Goal: Task Accomplishment & Management: Manage account settings

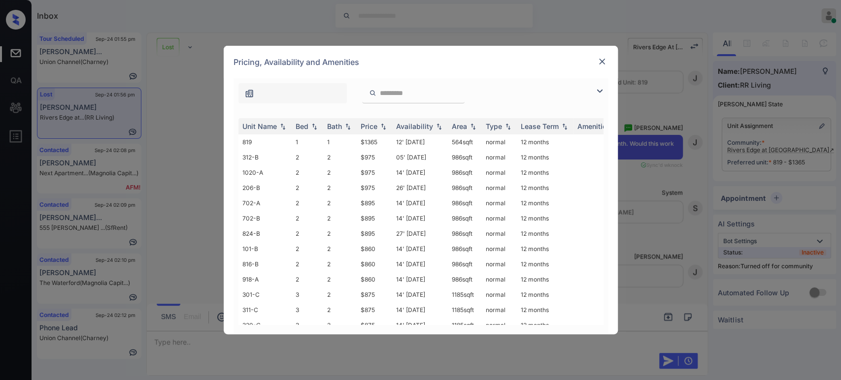
click at [604, 66] on img at bounding box center [602, 62] width 10 height 10
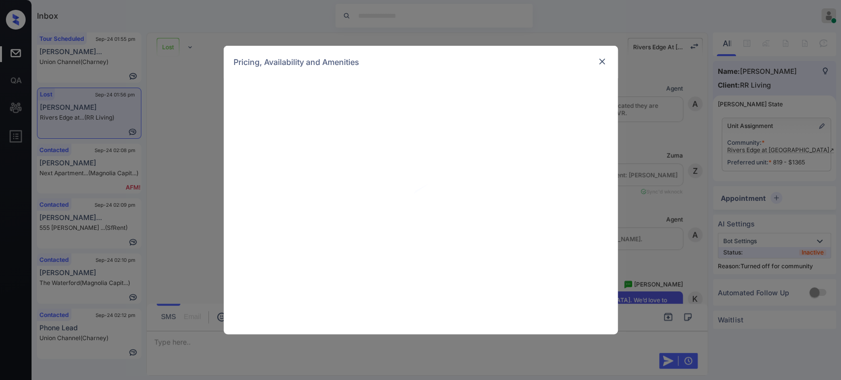
scroll to position [2261, 0]
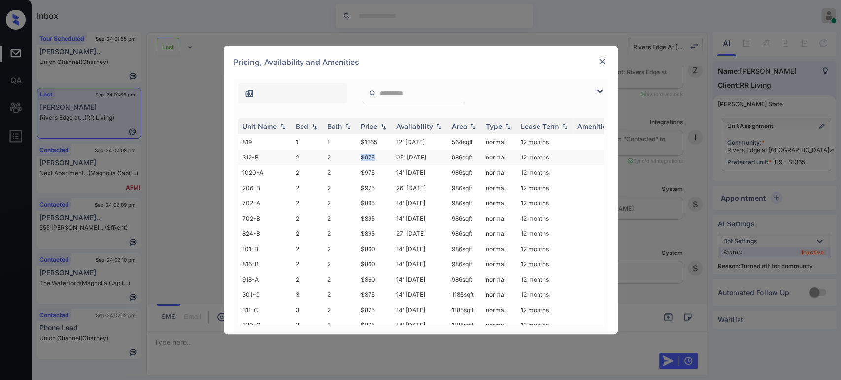
drag, startPoint x: 377, startPoint y: 154, endPoint x: 358, endPoint y: 154, distance: 19.7
click at [358, 154] on td "$975" at bounding box center [374, 157] width 35 height 15
copy td "$975"
drag, startPoint x: 378, startPoint y: 245, endPoint x: 354, endPoint y: 245, distance: 23.6
click at [354, 245] on tr "101-B 2 2 $860 14' Aug 25 986 sqft normal 12 months" at bounding box center [495, 248] width 515 height 15
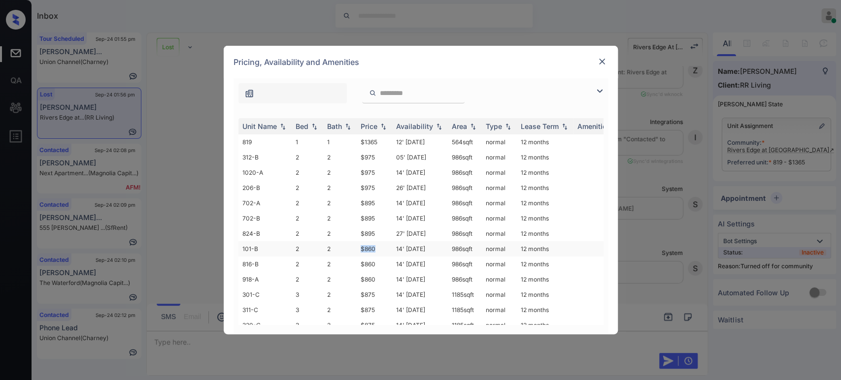
copy tr "$860"
click at [232, 246] on div "**********" at bounding box center [421, 206] width 394 height 256
click at [204, 267] on div "**********" at bounding box center [420, 190] width 841 height 380
drag, startPoint x: 172, startPoint y: 353, endPoint x: 192, endPoint y: 341, distance: 23.2
click at [177, 354] on div "**********" at bounding box center [420, 190] width 841 height 380
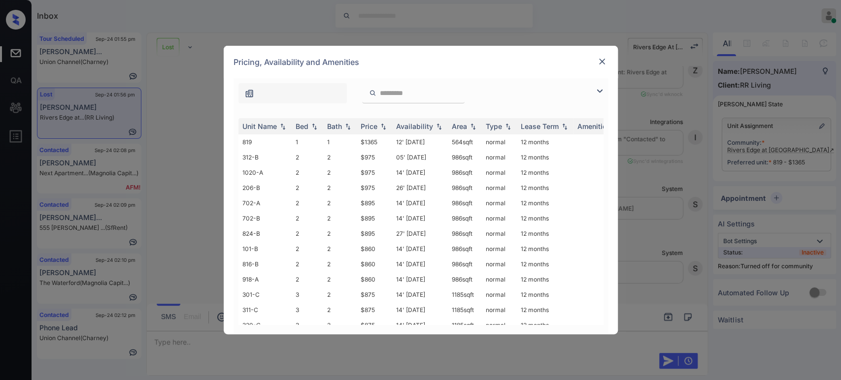
click at [601, 65] on img at bounding box center [602, 62] width 10 height 10
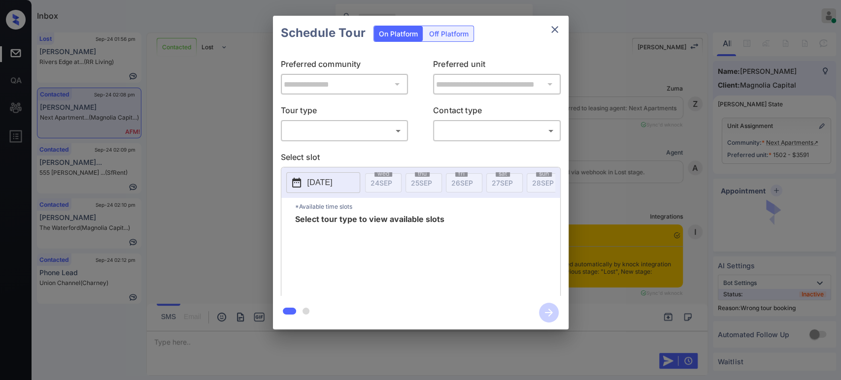
scroll to position [3785, 0]
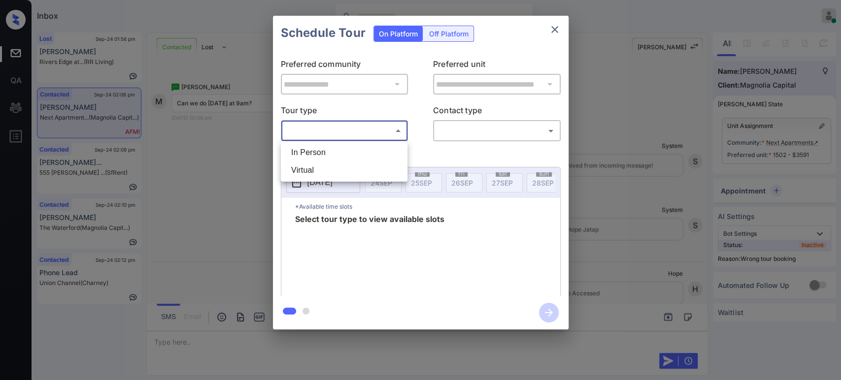
drag, startPoint x: 361, startPoint y: 133, endPoint x: 354, endPoint y: 150, distance: 18.6
click at [361, 133] on body "Inbox Hope Jatap Online Set yourself offline Set yourself on break Profile Swit…" at bounding box center [420, 190] width 841 height 380
click at [347, 153] on li "In Person" at bounding box center [344, 153] width 122 height 18
type input "********"
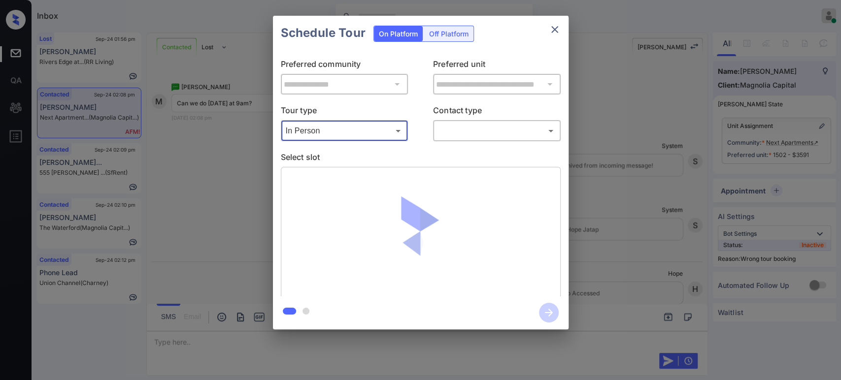
click at [472, 135] on body "Inbox Hope Jatap Online Set yourself offline Set yourself on break Profile Swit…" at bounding box center [420, 190] width 841 height 380
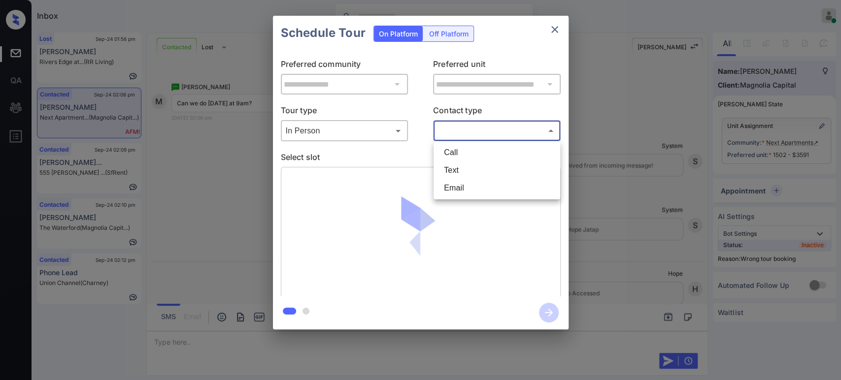
click at [468, 172] on li "Text" at bounding box center [497, 171] width 122 height 18
type input "****"
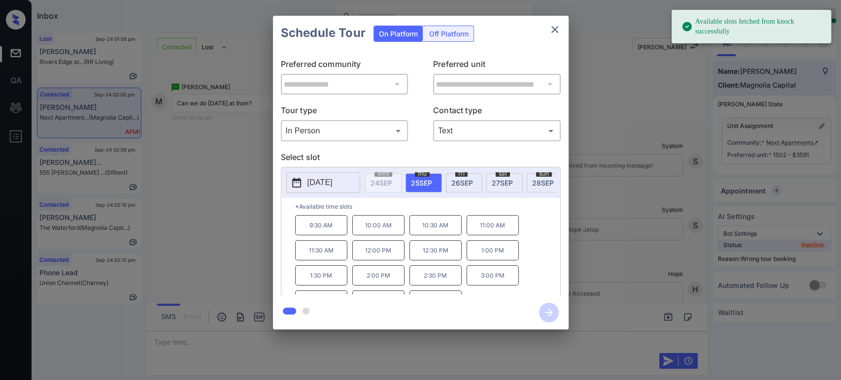
click at [500, 182] on span "27 SEP" at bounding box center [502, 183] width 21 height 8
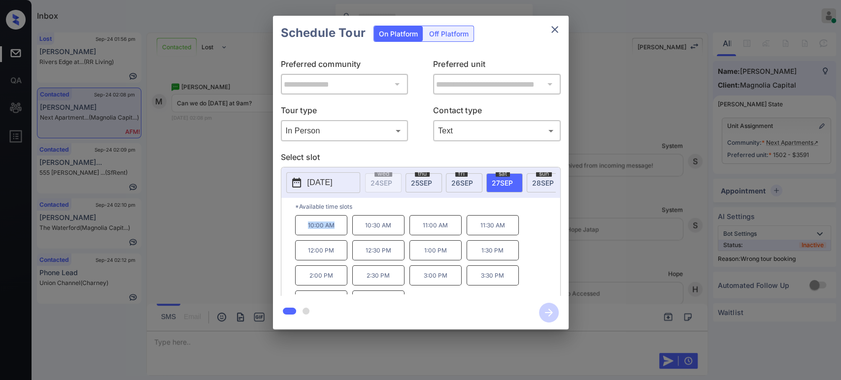
drag, startPoint x: 332, startPoint y: 230, endPoint x: 292, endPoint y: 230, distance: 39.9
click at [292, 230] on div "*Available time slots 10:00 AM 10:30 AM 11:00 AM 11:30 AM 12:00 PM 12:30 PM 1:0…" at bounding box center [420, 248] width 279 height 101
copy p "10:00 AM"
click at [247, 210] on div "**********" at bounding box center [420, 172] width 841 height 345
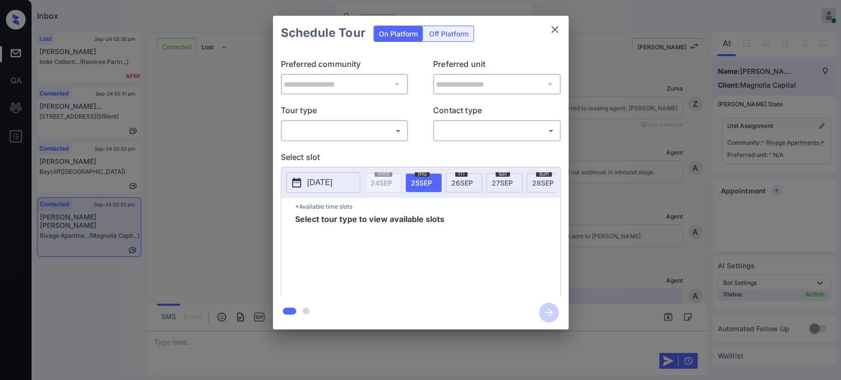
click at [356, 128] on body "Inbox Hope Jatap Online Set yourself offline Set yourself on break Profile Swit…" at bounding box center [420, 190] width 841 height 380
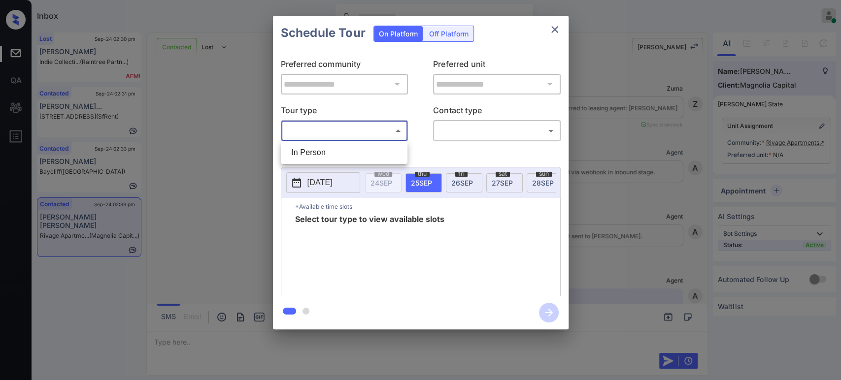
click at [317, 152] on li "In Person" at bounding box center [344, 153] width 122 height 18
type input "********"
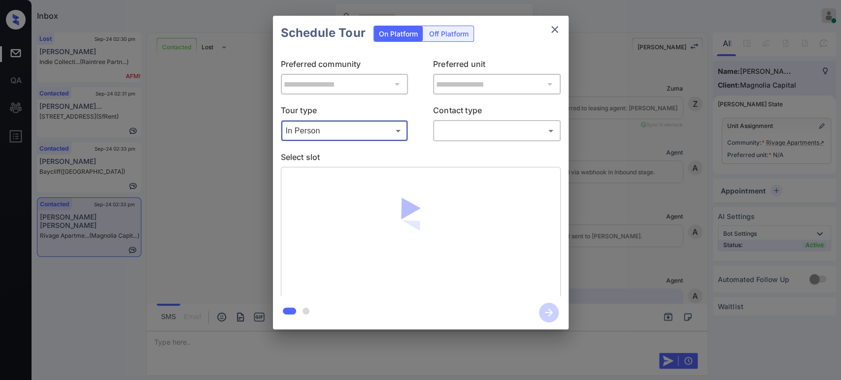
click at [491, 135] on body "Inbox Hope Jatap Online Set yourself offline Set yourself on break Profile Swit…" at bounding box center [420, 190] width 841 height 380
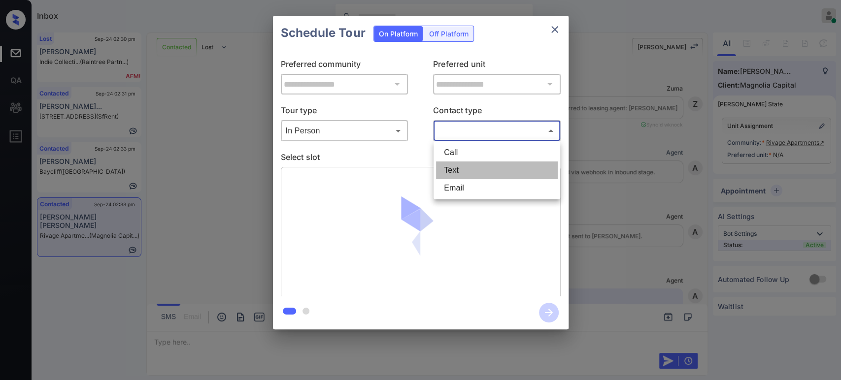
click at [469, 167] on li "Text" at bounding box center [497, 171] width 122 height 18
type input "****"
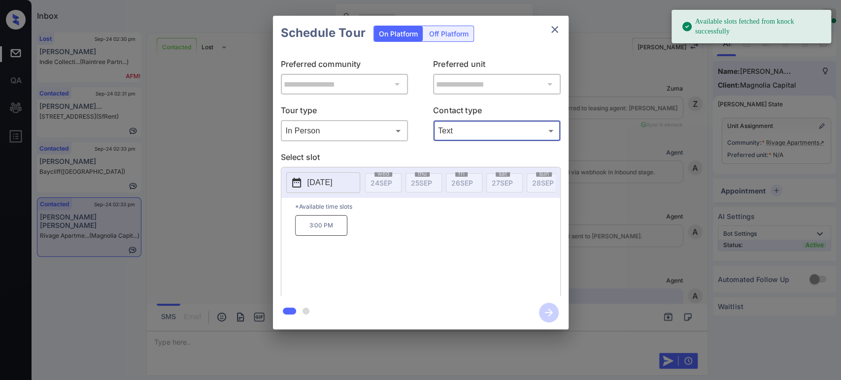
click at [336, 188] on button "2025-10-04" at bounding box center [323, 182] width 74 height 21
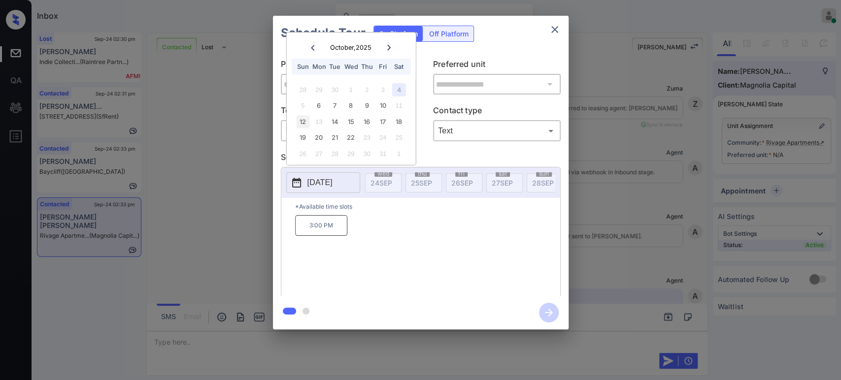
click at [303, 122] on div "12" at bounding box center [302, 121] width 13 height 13
click at [402, 121] on div "18" at bounding box center [398, 121] width 13 height 13
click at [301, 138] on div "19" at bounding box center [302, 137] width 13 height 13
click at [397, 89] on div "4" at bounding box center [398, 89] width 13 height 13
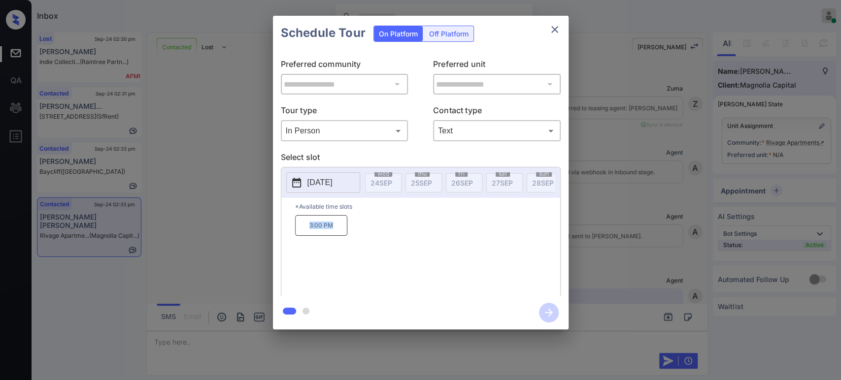
drag, startPoint x: 345, startPoint y: 232, endPoint x: 307, endPoint y: 234, distance: 37.5
click at [307, 234] on p "3:00 PM" at bounding box center [321, 225] width 52 height 21
copy p "3:00 PM"
click at [224, 176] on div "**********" at bounding box center [420, 172] width 841 height 345
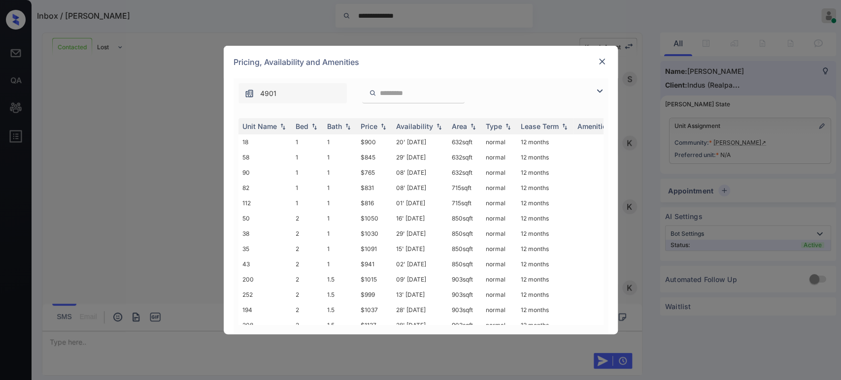
click at [599, 58] on img at bounding box center [602, 62] width 10 height 10
click at [369, 173] on td "$765" at bounding box center [374, 172] width 35 height 15
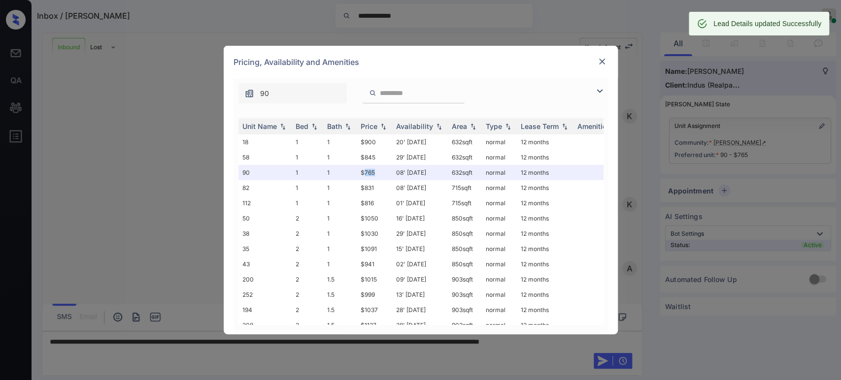
click at [602, 62] on img at bounding box center [602, 62] width 10 height 10
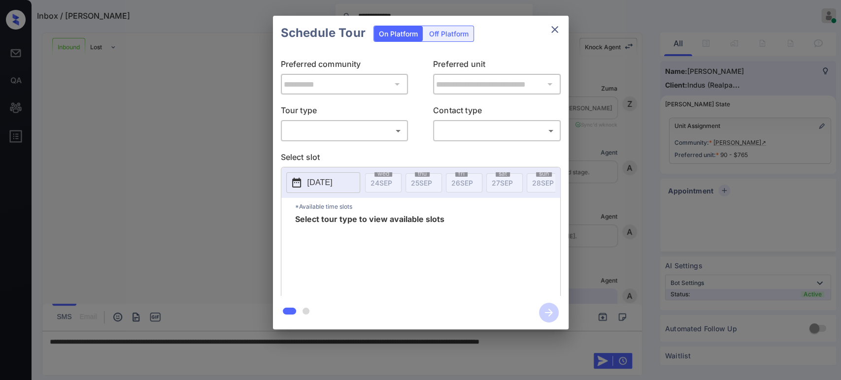
click at [371, 131] on body "**********" at bounding box center [420, 190] width 841 height 380
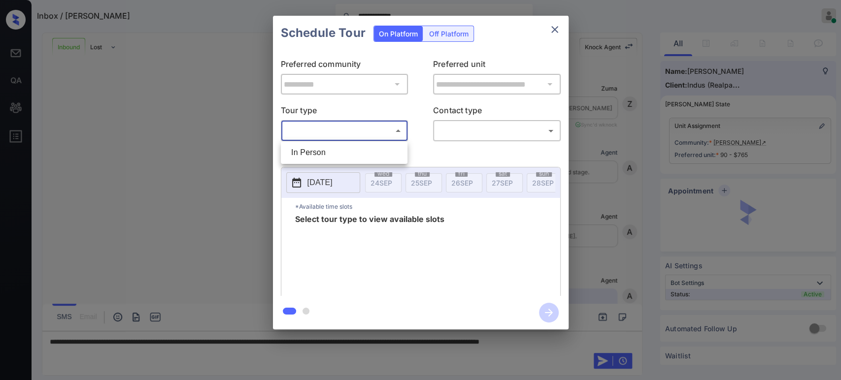
click at [339, 151] on li "In Person" at bounding box center [344, 153] width 122 height 18
type input "********"
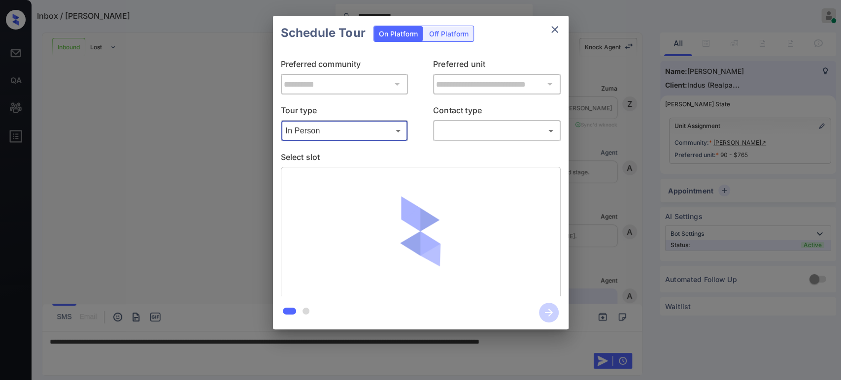
click at [474, 132] on body "**********" at bounding box center [420, 190] width 841 height 380
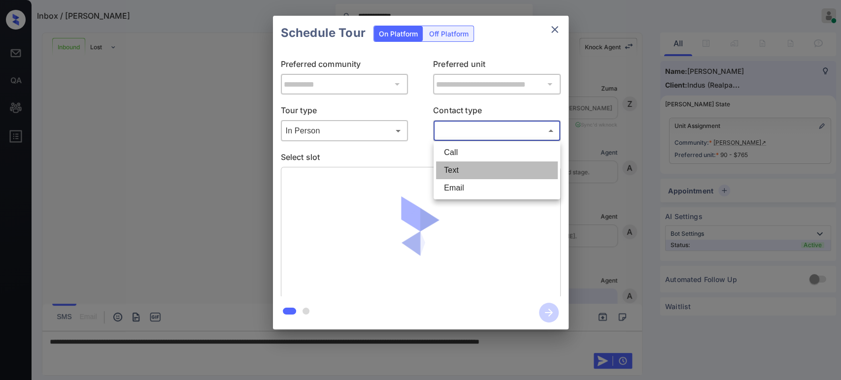
click at [466, 167] on li "Text" at bounding box center [497, 171] width 122 height 18
type input "****"
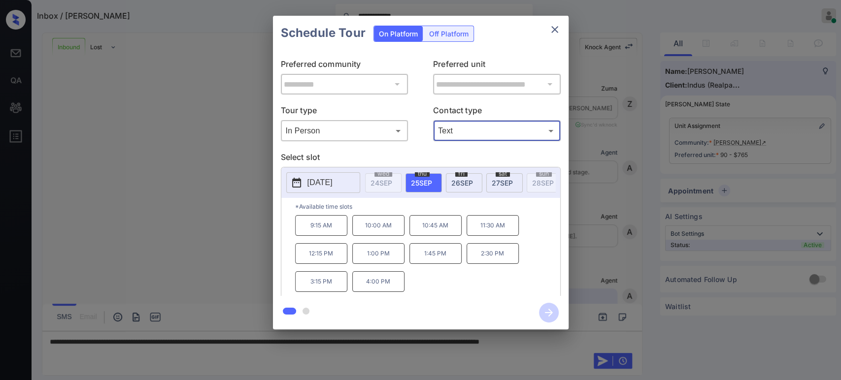
click at [464, 175] on span "fri" at bounding box center [461, 174] width 12 height 6
click at [493, 188] on div "sat 27 SEP" at bounding box center [504, 182] width 36 height 19
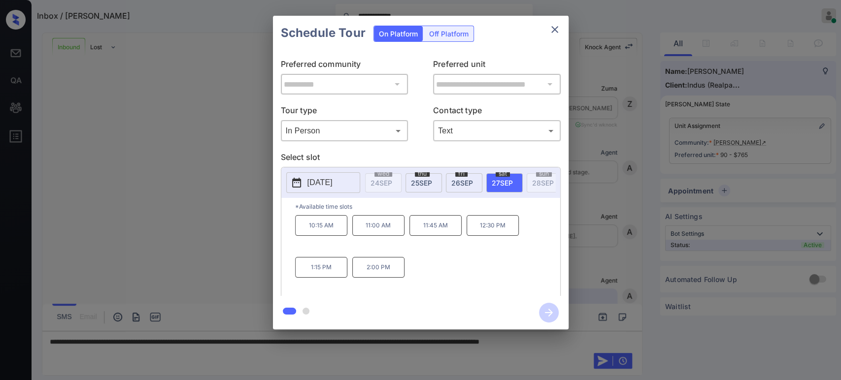
click at [460, 185] on span "26 SEP" at bounding box center [462, 183] width 22 height 8
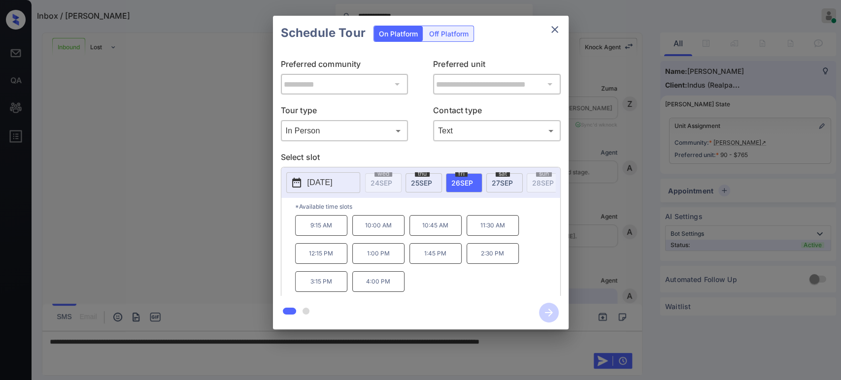
click at [502, 180] on span "27 SEP" at bounding box center [502, 183] width 21 height 8
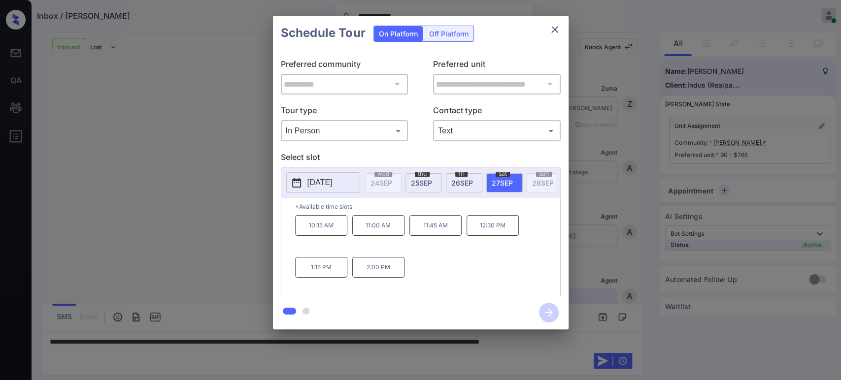
click at [331, 235] on p "10:15 AM" at bounding box center [321, 225] width 52 height 21
click at [545, 313] on icon "button" at bounding box center [549, 313] width 8 height 8
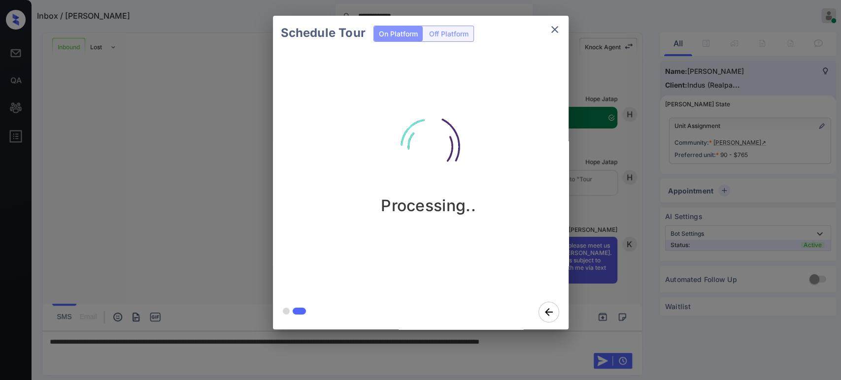
scroll to position [627, 0]
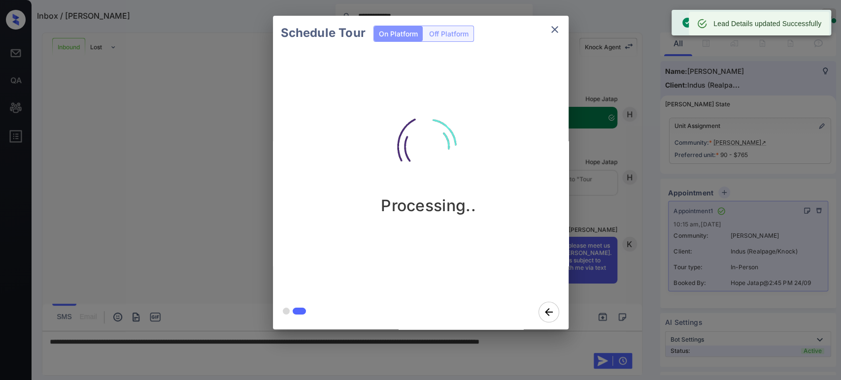
click at [552, 31] on icon "close" at bounding box center [555, 30] width 12 height 12
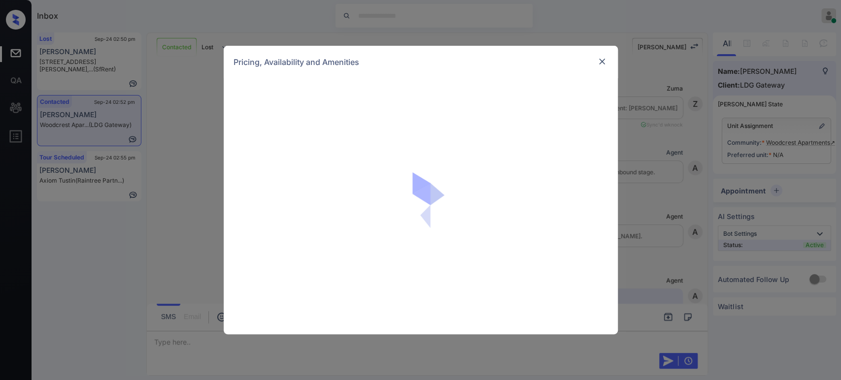
scroll to position [575, 0]
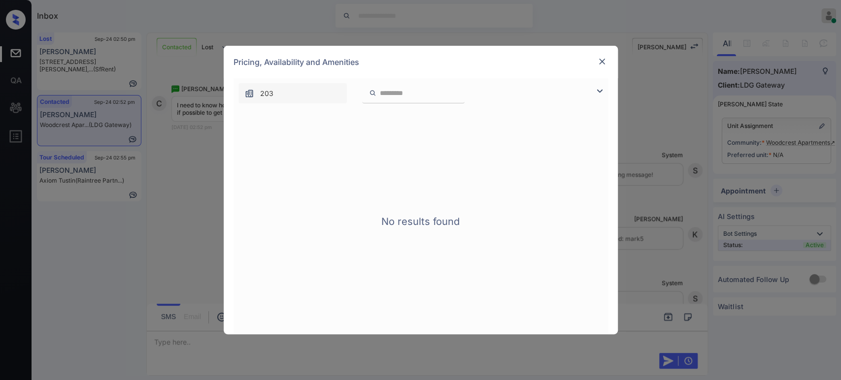
click at [603, 56] on div at bounding box center [602, 62] width 12 height 12
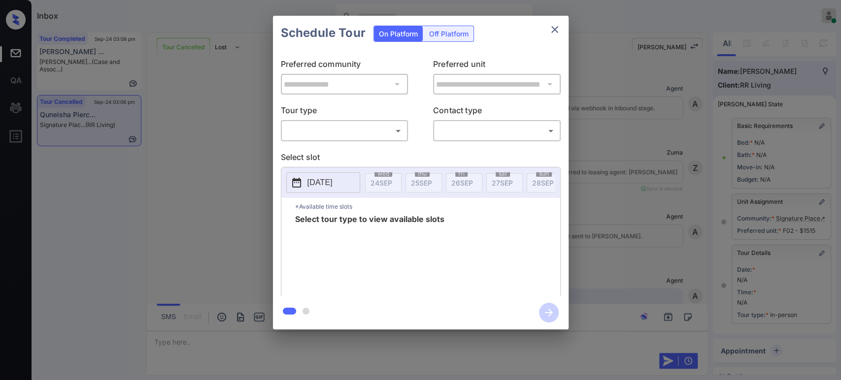
click at [364, 129] on body "Inbox Hope Jatap Online Set yourself offline Set yourself on break Profile Swit…" at bounding box center [420, 190] width 841 height 380
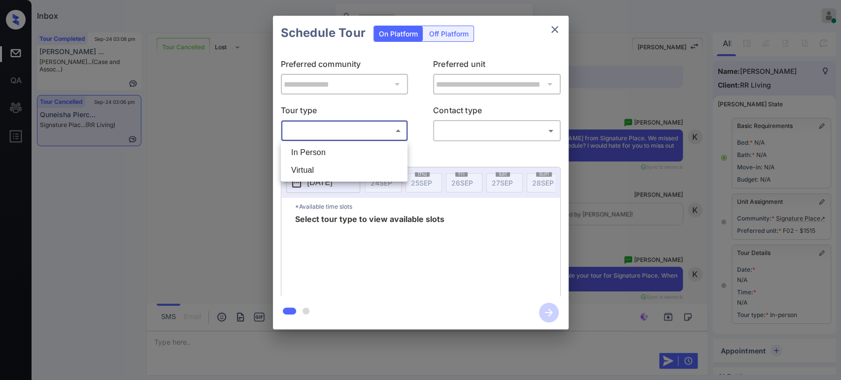
click at [327, 152] on li "In Person" at bounding box center [344, 153] width 122 height 18
type input "********"
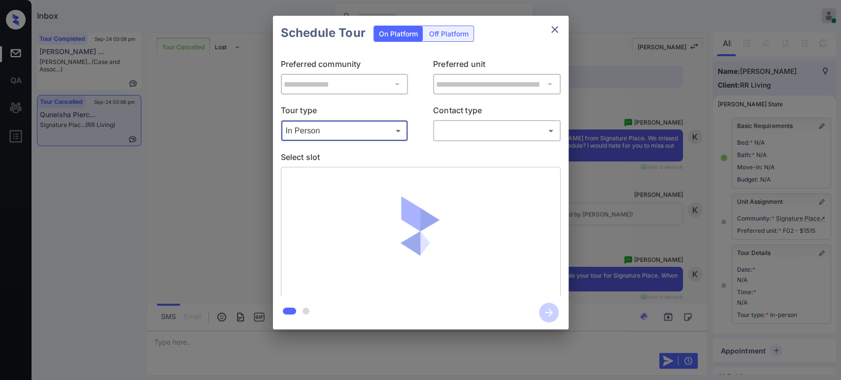
click at [497, 136] on body "Inbox Hope Jatap Online Set yourself offline Set yourself on break Profile Swit…" at bounding box center [420, 190] width 841 height 380
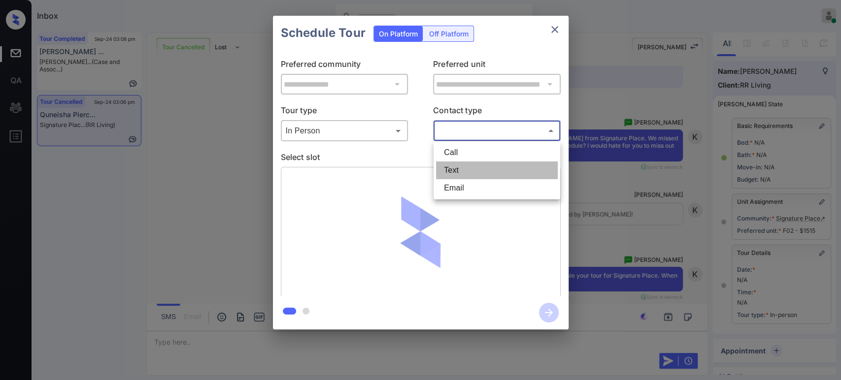
click at [470, 167] on li "Text" at bounding box center [497, 171] width 122 height 18
type input "****"
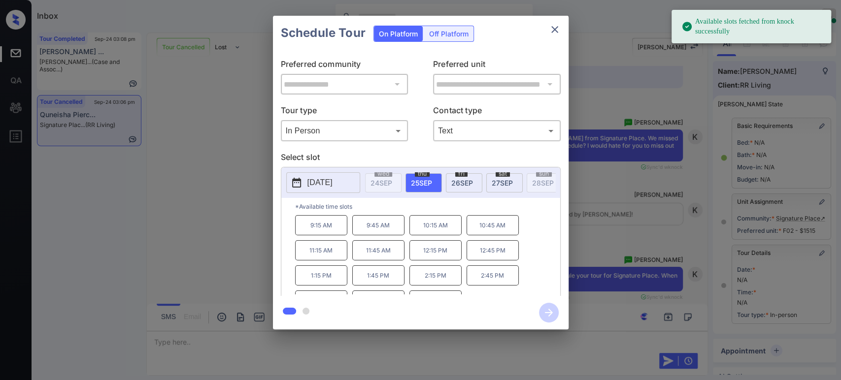
click at [496, 182] on span "27 SEP" at bounding box center [502, 183] width 21 height 8
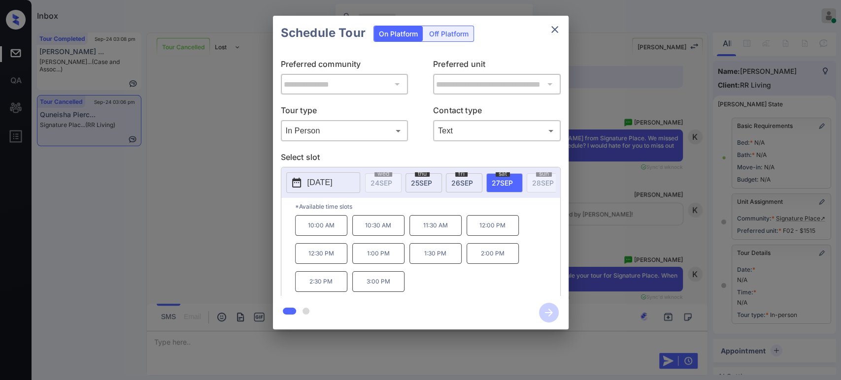
drag, startPoint x: 378, startPoint y: 259, endPoint x: 401, endPoint y: 265, distance: 23.4
click at [389, 262] on p "1:00 PM" at bounding box center [378, 253] width 52 height 21
click at [546, 308] on icon "button" at bounding box center [549, 313] width 20 height 20
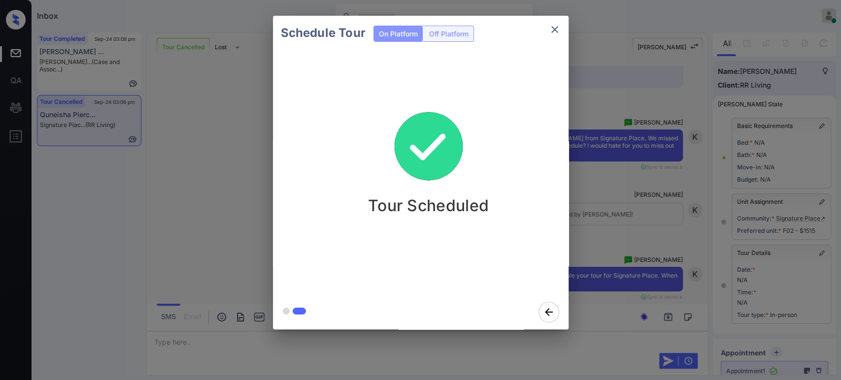
click at [667, 196] on div "Schedule Tour On Platform Off Platform Tour Scheduled" at bounding box center [420, 172] width 841 height 345
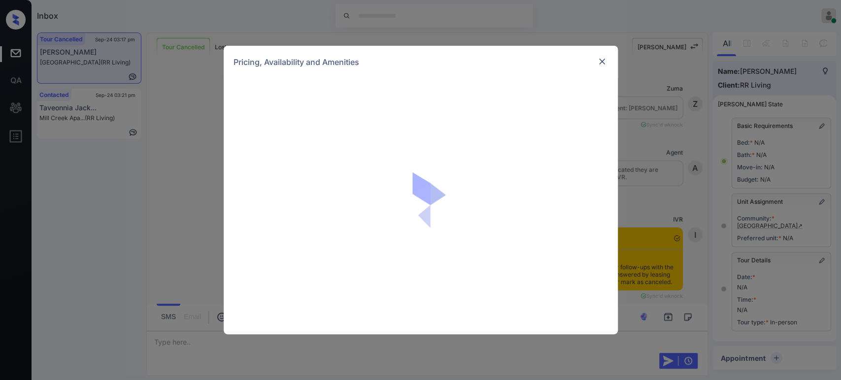
scroll to position [109, 0]
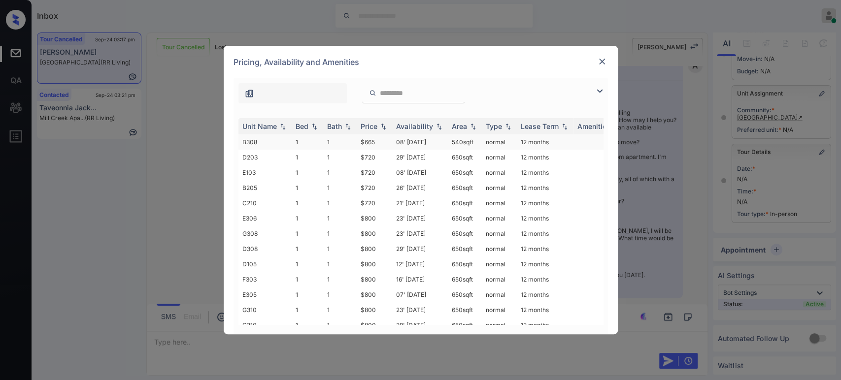
click at [370, 143] on td "$665" at bounding box center [374, 141] width 35 height 15
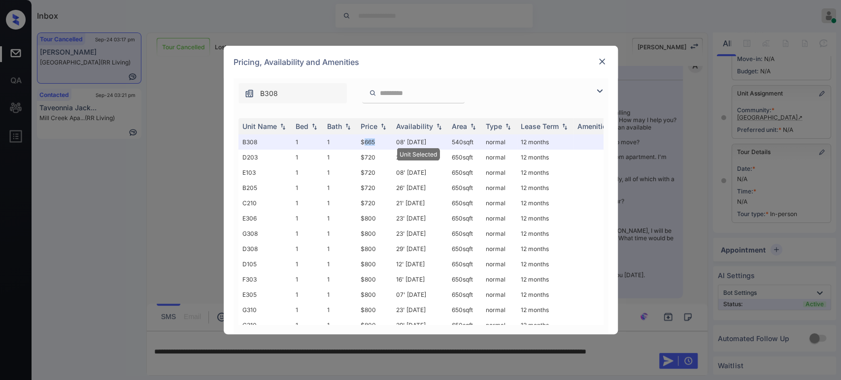
click at [599, 66] on img at bounding box center [602, 62] width 10 height 10
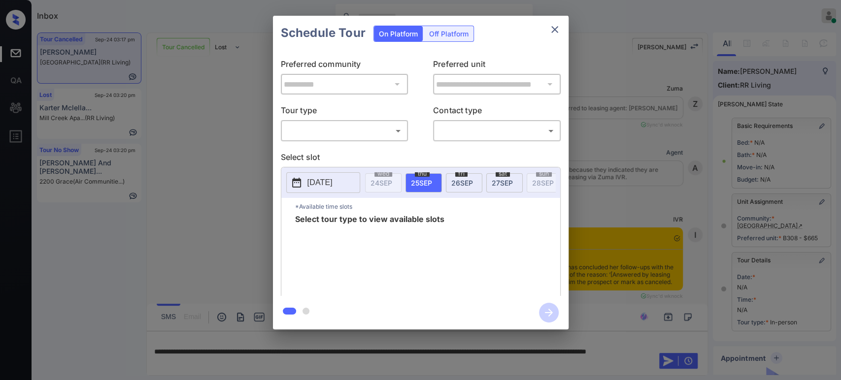
scroll to position [109, 0]
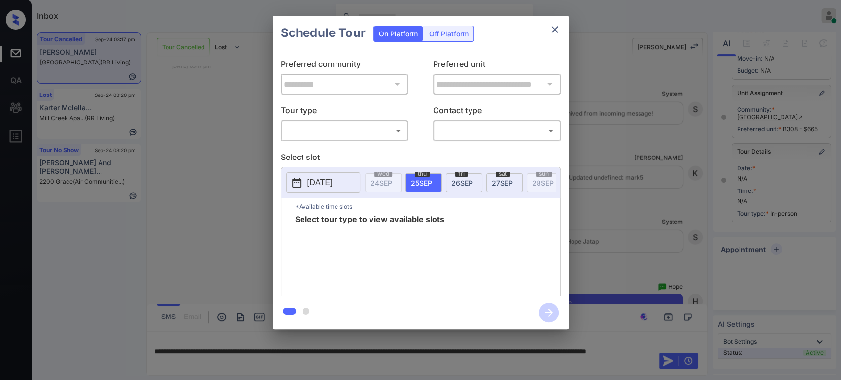
click at [366, 132] on body "Inbox Hope Jatap Online Set yourself offline Set yourself on break Profile Swit…" at bounding box center [420, 190] width 841 height 380
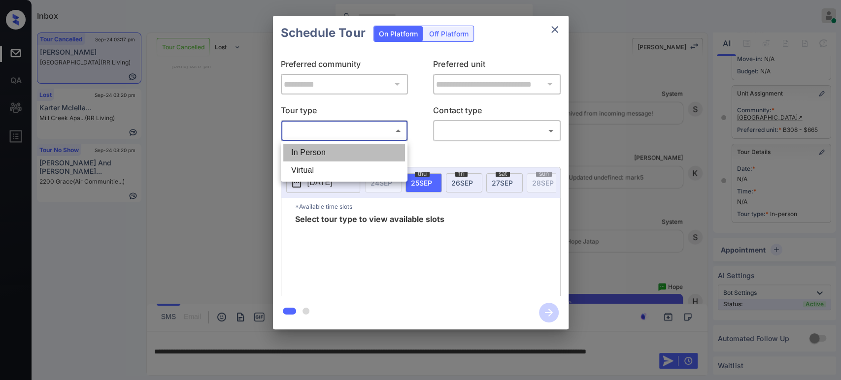
click at [335, 159] on li "In Person" at bounding box center [344, 153] width 122 height 18
type input "********"
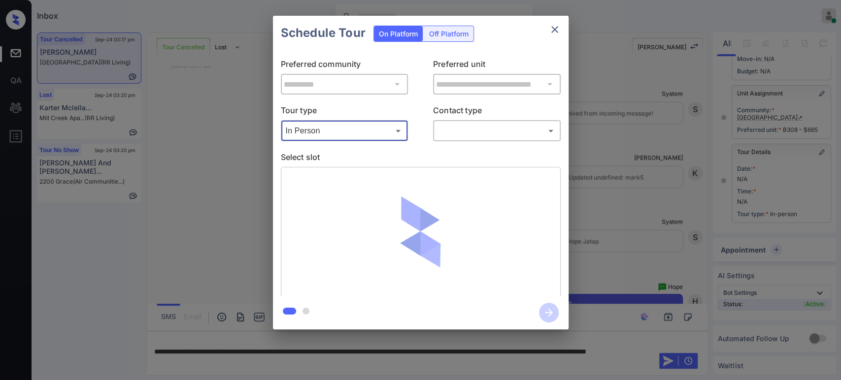
click at [474, 129] on body "Inbox Hope Jatap Online Set yourself offline Set yourself on break Profile Swit…" at bounding box center [420, 190] width 841 height 380
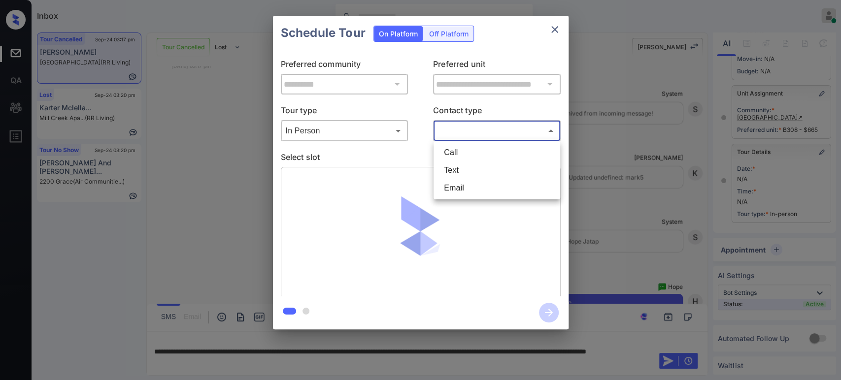
click at [462, 171] on li "Text" at bounding box center [497, 171] width 122 height 18
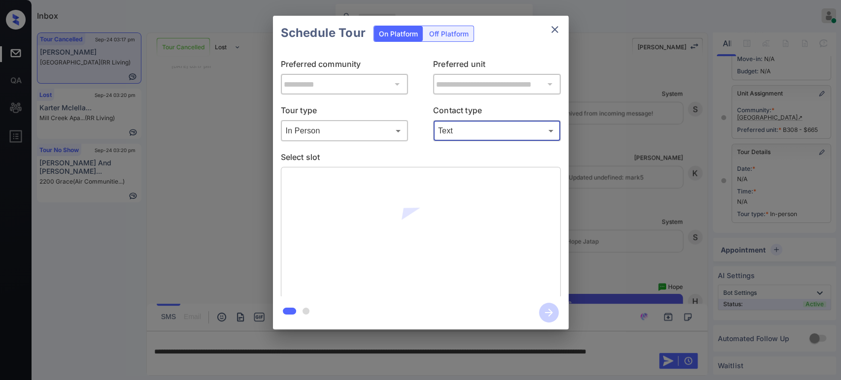
type input "****"
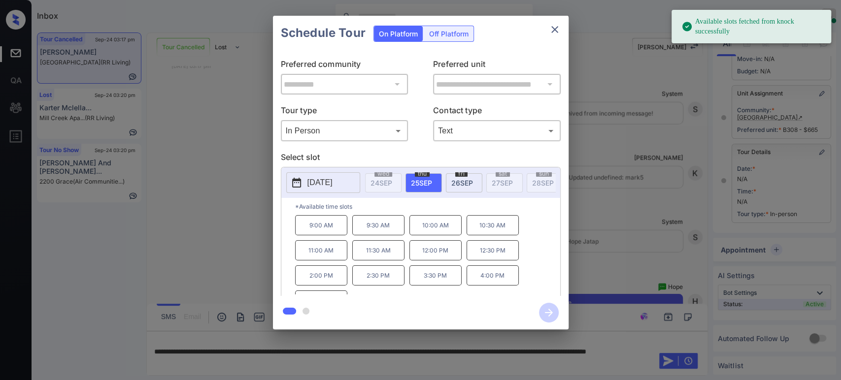
click at [466, 184] on span "26 SEP" at bounding box center [462, 183] width 22 height 8
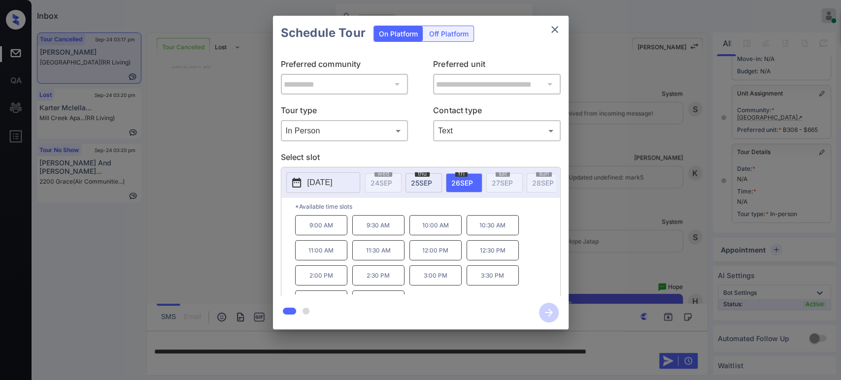
click at [418, 230] on p "10:00 AM" at bounding box center [435, 225] width 52 height 20
click at [542, 310] on icon "button" at bounding box center [549, 313] width 20 height 20
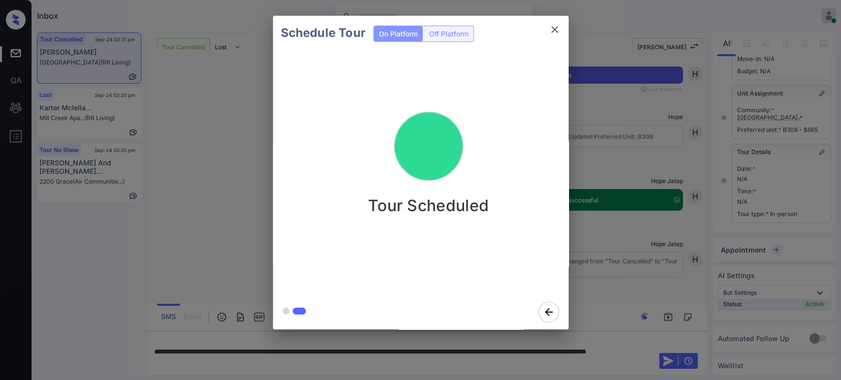
scroll to position [12058, 0]
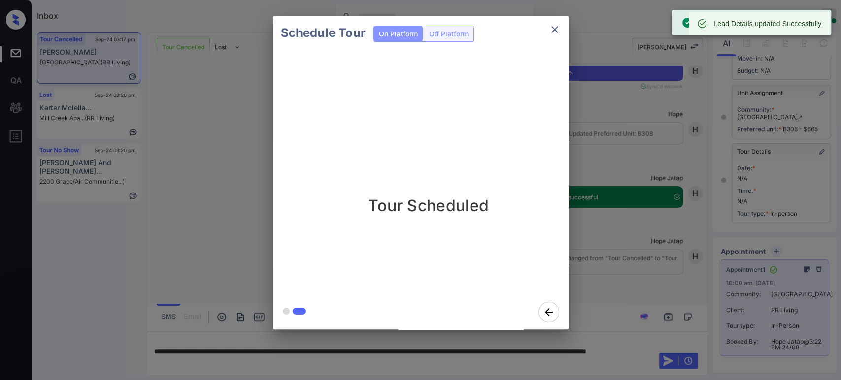
click at [680, 180] on div "Schedule Tour On Platform Off Platform Tour Scheduled" at bounding box center [420, 172] width 841 height 345
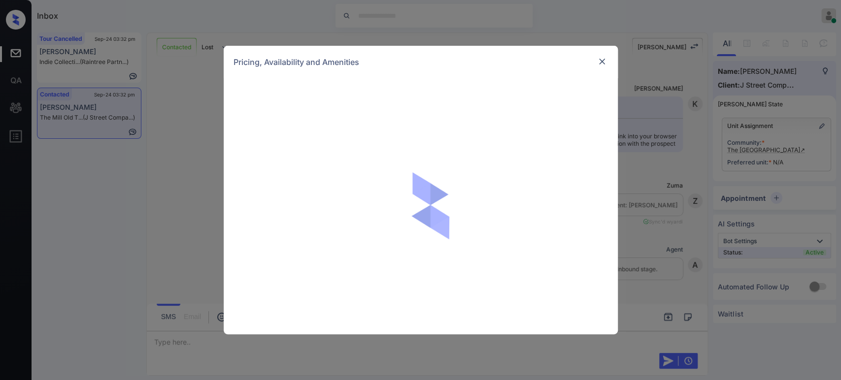
scroll to position [1051, 0]
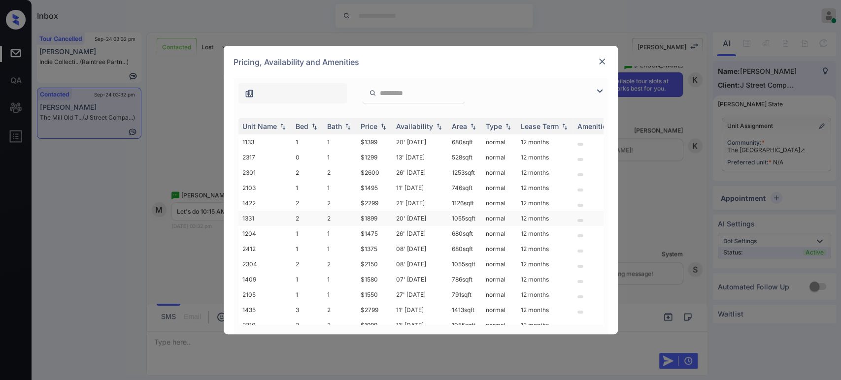
click at [374, 218] on td "$1899" at bounding box center [374, 218] width 35 height 15
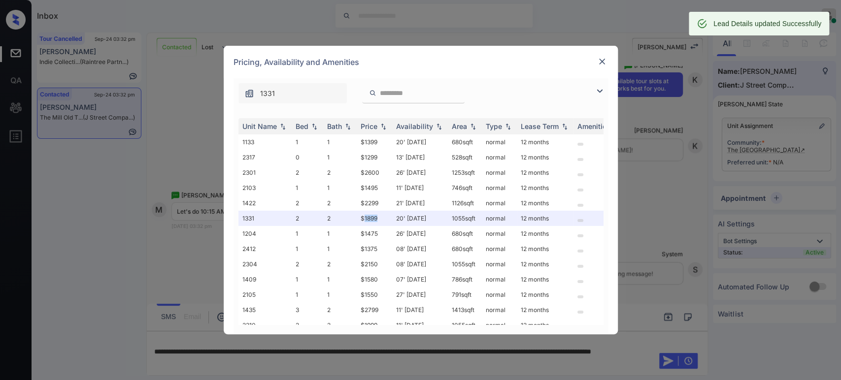
click at [600, 63] on img at bounding box center [602, 62] width 10 height 10
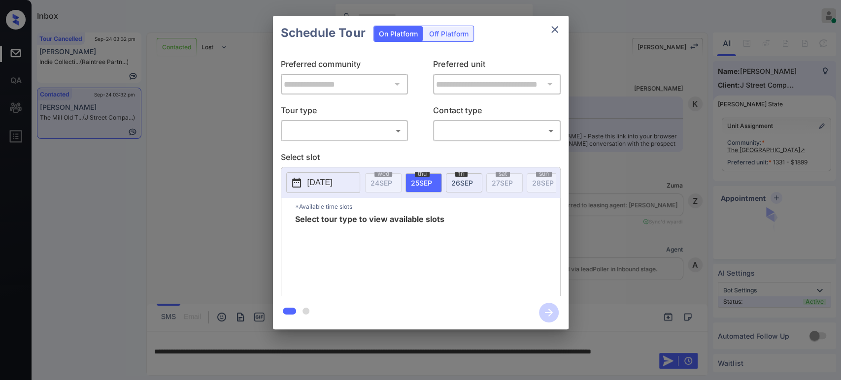
scroll to position [1051, 0]
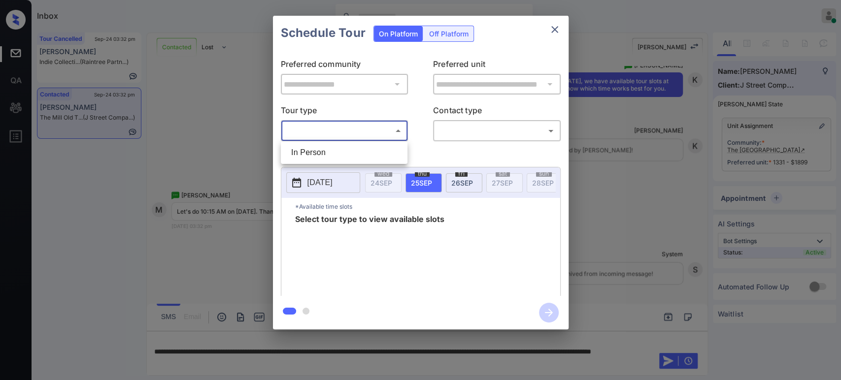
click at [365, 137] on body "Inbox Hope Jatap Online Set yourself offline Set yourself on break Profile Swit…" at bounding box center [420, 190] width 841 height 380
click at [347, 153] on li "In Person" at bounding box center [344, 153] width 122 height 18
type input "********"
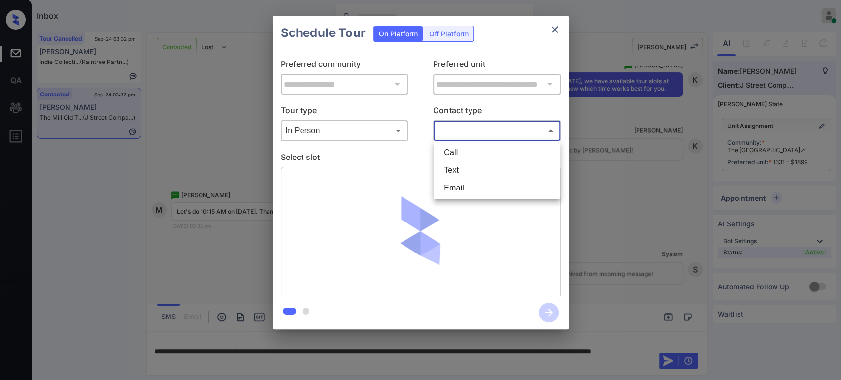
click at [489, 130] on body "Inbox Hope Jatap Online Set yourself offline Set yourself on break Profile Swit…" at bounding box center [420, 190] width 841 height 380
click at [471, 173] on li "Text" at bounding box center [497, 171] width 122 height 18
type input "****"
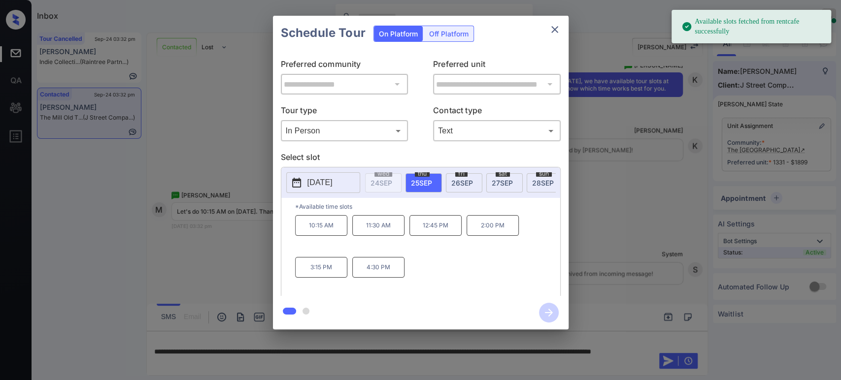
click at [546, 182] on span "[DATE]" at bounding box center [543, 183] width 22 height 8
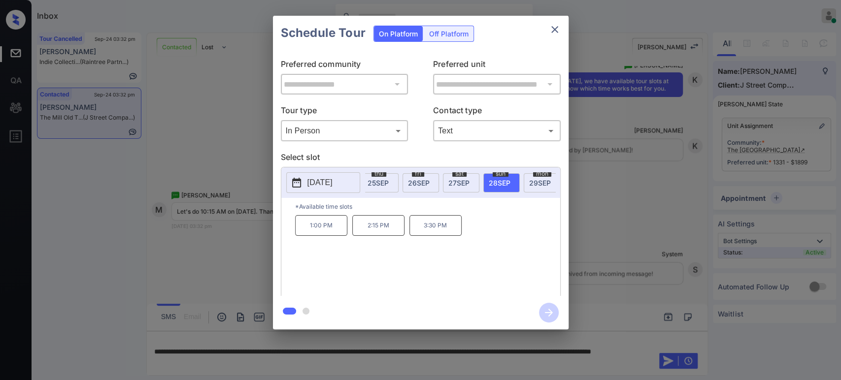
scroll to position [0, 66]
click at [522, 179] on span "[DATE]" at bounding box center [518, 183] width 22 height 8
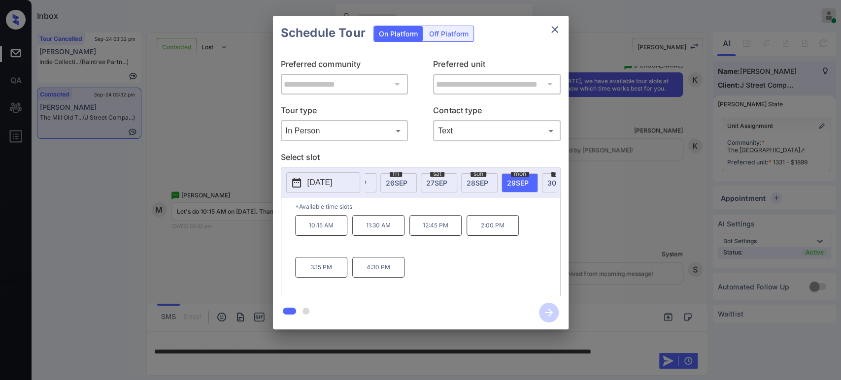
click at [339, 231] on p "10:15 AM" at bounding box center [321, 225] width 52 height 21
click at [548, 310] on icon "button" at bounding box center [549, 313] width 20 height 20
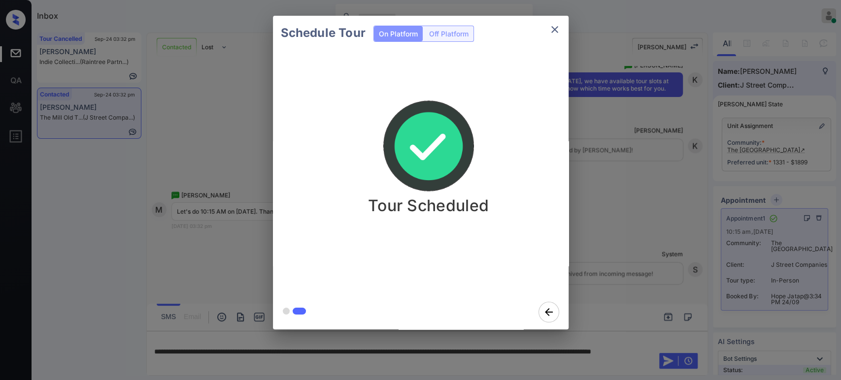
click at [698, 212] on div "Schedule Tour On Platform Off Platform Tour Scheduled" at bounding box center [420, 172] width 841 height 345
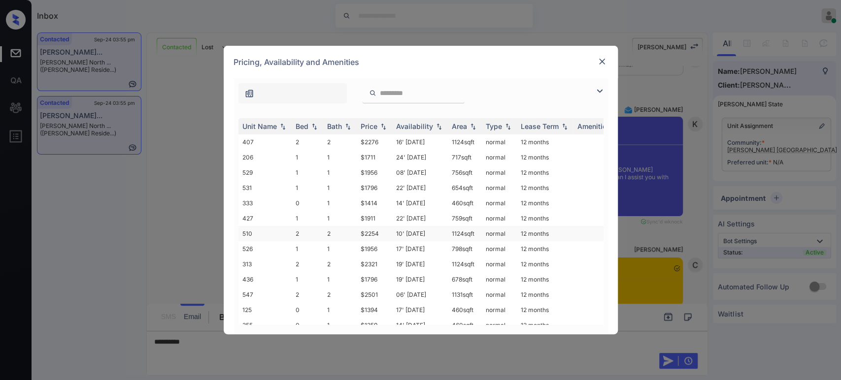
click at [374, 230] on td "$2254" at bounding box center [374, 233] width 35 height 15
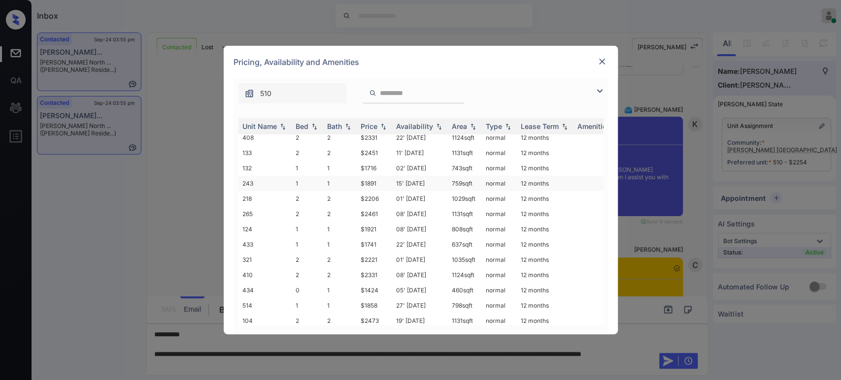
scroll to position [292, 0]
click at [375, 316] on td "$2181" at bounding box center [374, 323] width 35 height 15
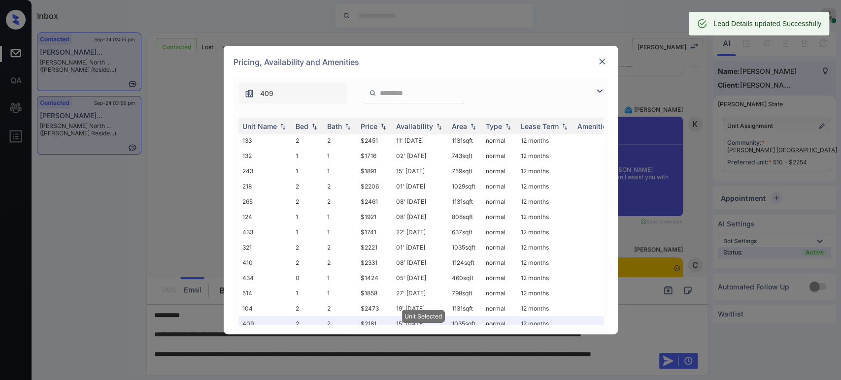
click at [603, 62] on img at bounding box center [602, 62] width 10 height 10
